Goal: Contribute content

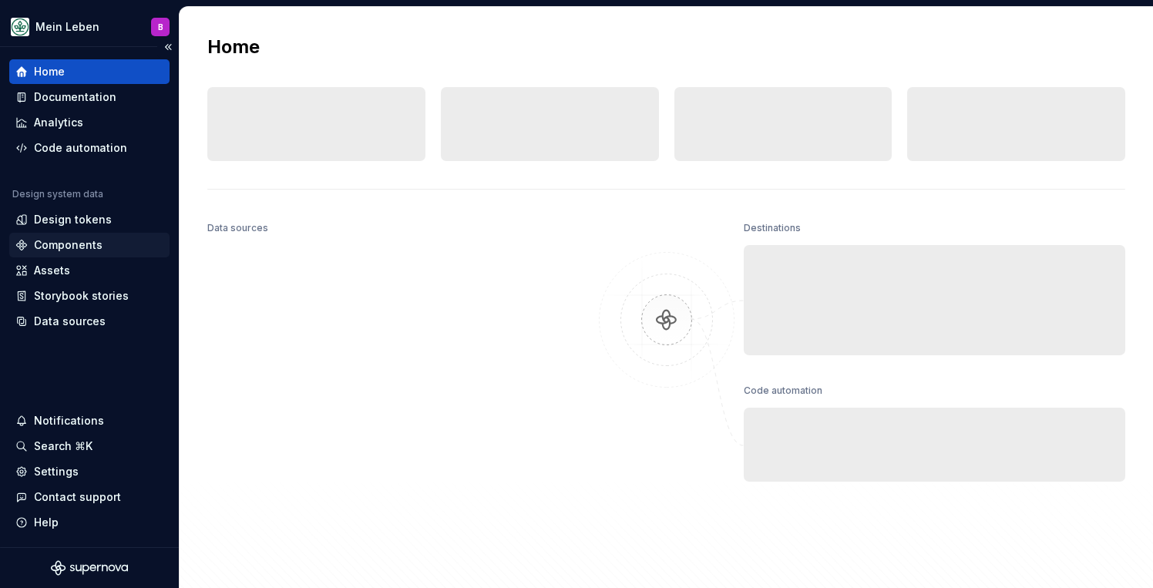
click at [54, 240] on div "Components" at bounding box center [68, 244] width 69 height 15
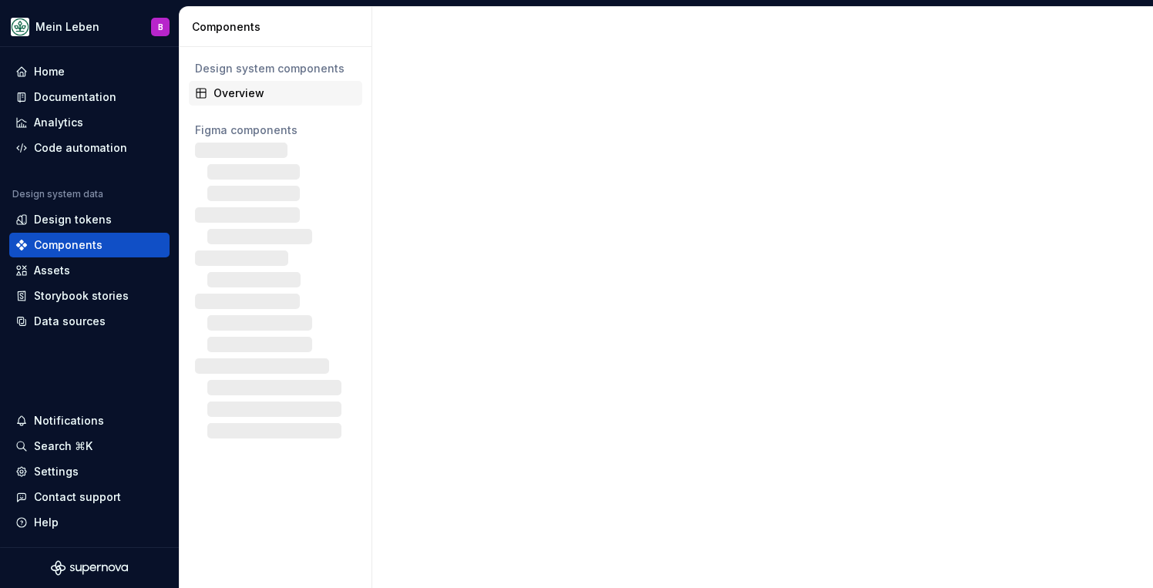
click at [243, 97] on div "Overview" at bounding box center [285, 93] width 143 height 15
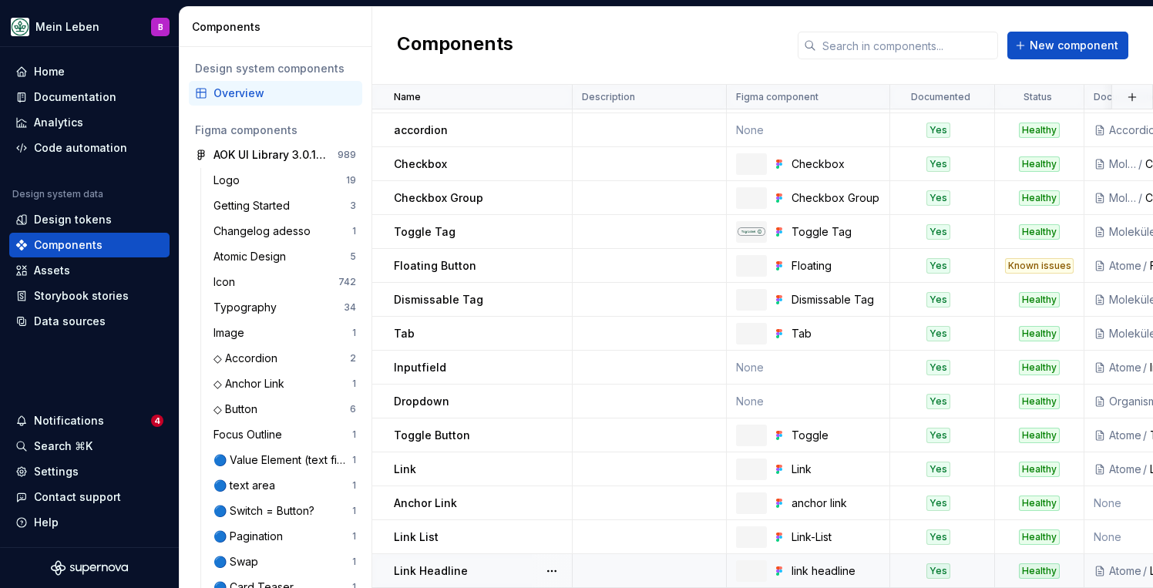
scroll to position [30, 0]
click at [987, 577] on td "Yes" at bounding box center [942, 571] width 105 height 34
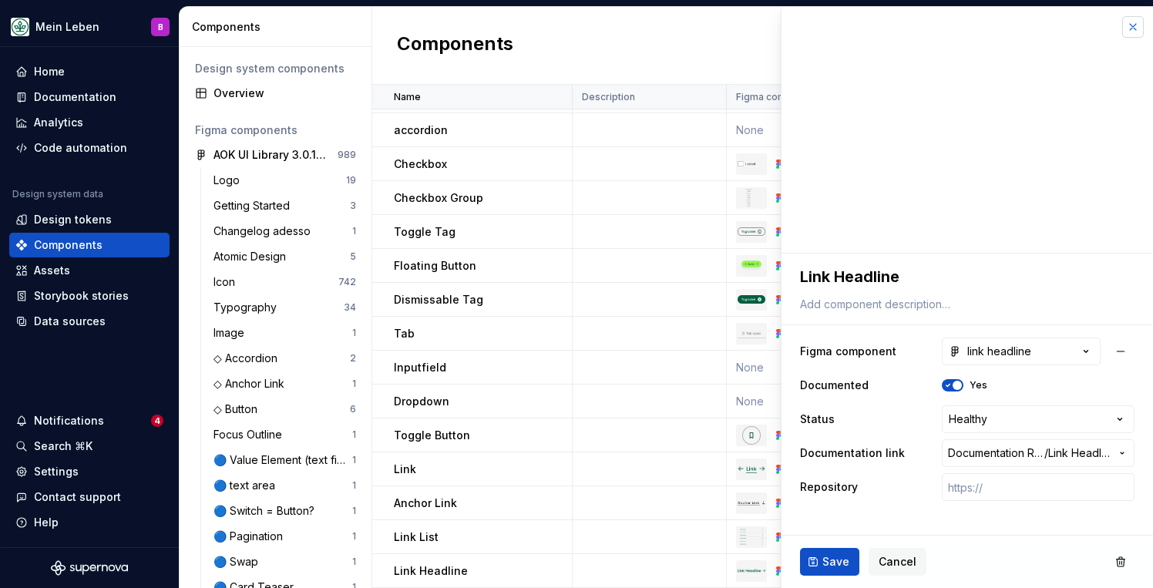
click at [1138, 25] on button "button" at bounding box center [1133, 27] width 22 height 22
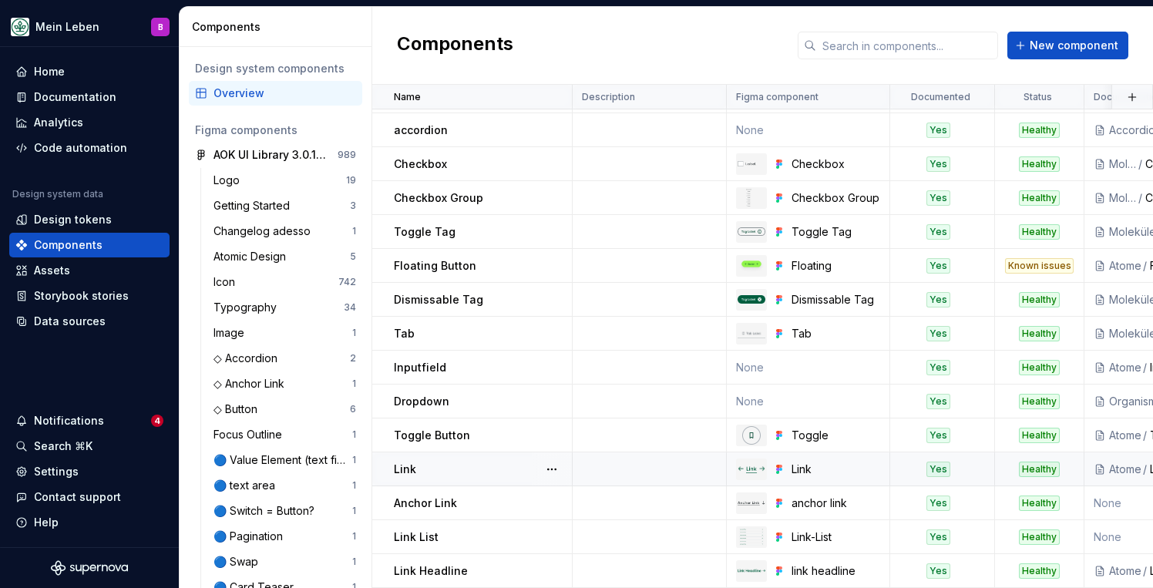
scroll to position [30, 0]
click at [751, 277] on td "Floating" at bounding box center [808, 266] width 163 height 34
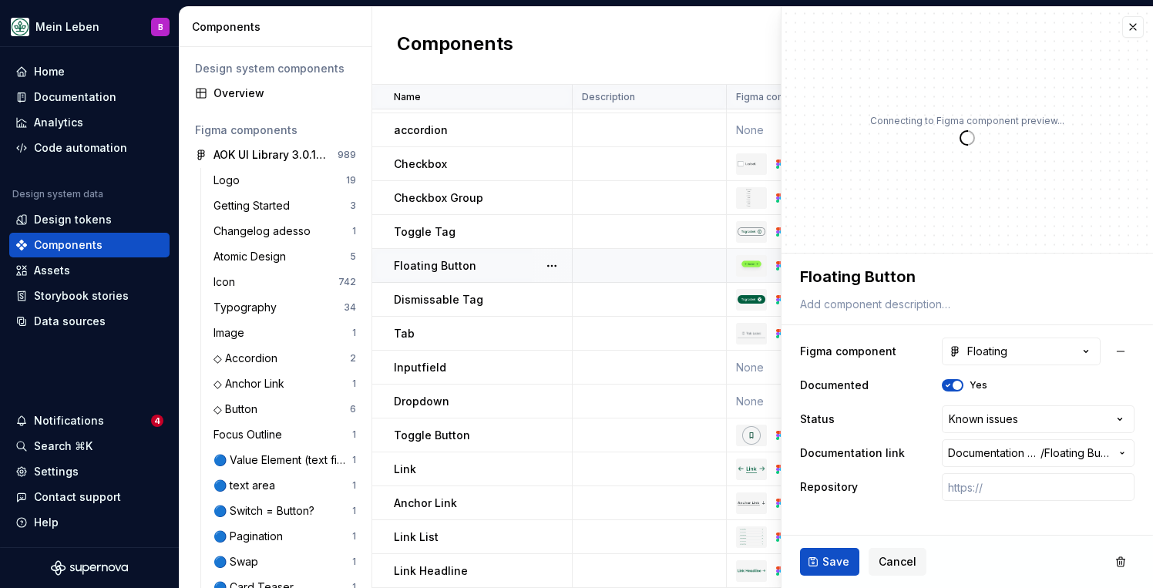
type textarea "*"
click at [1139, 32] on button "button" at bounding box center [1133, 27] width 22 height 22
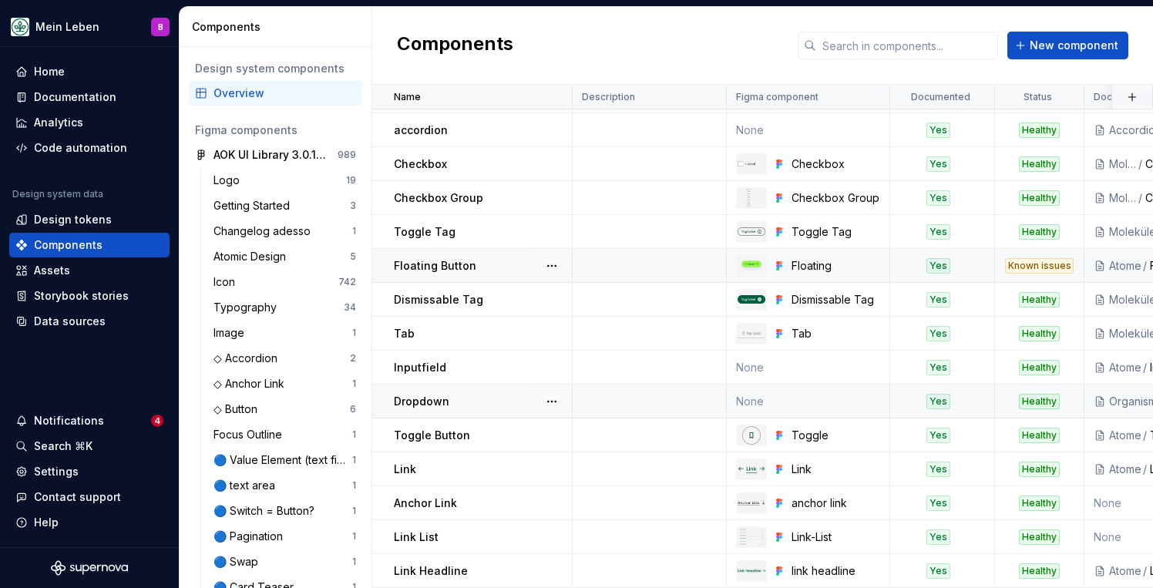
scroll to position [30, 0]
